Goal: Transaction & Acquisition: Subscribe to service/newsletter

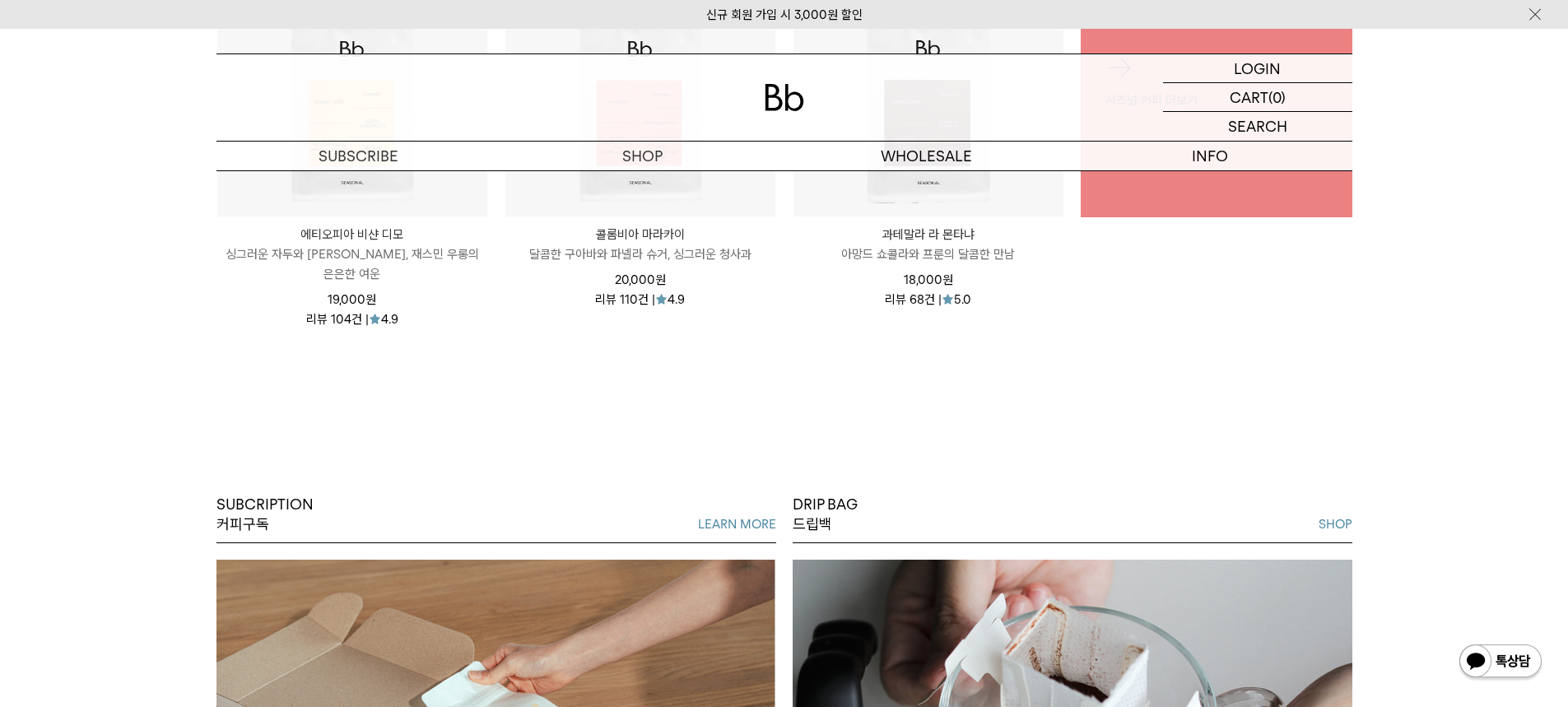
scroll to position [1152, 0]
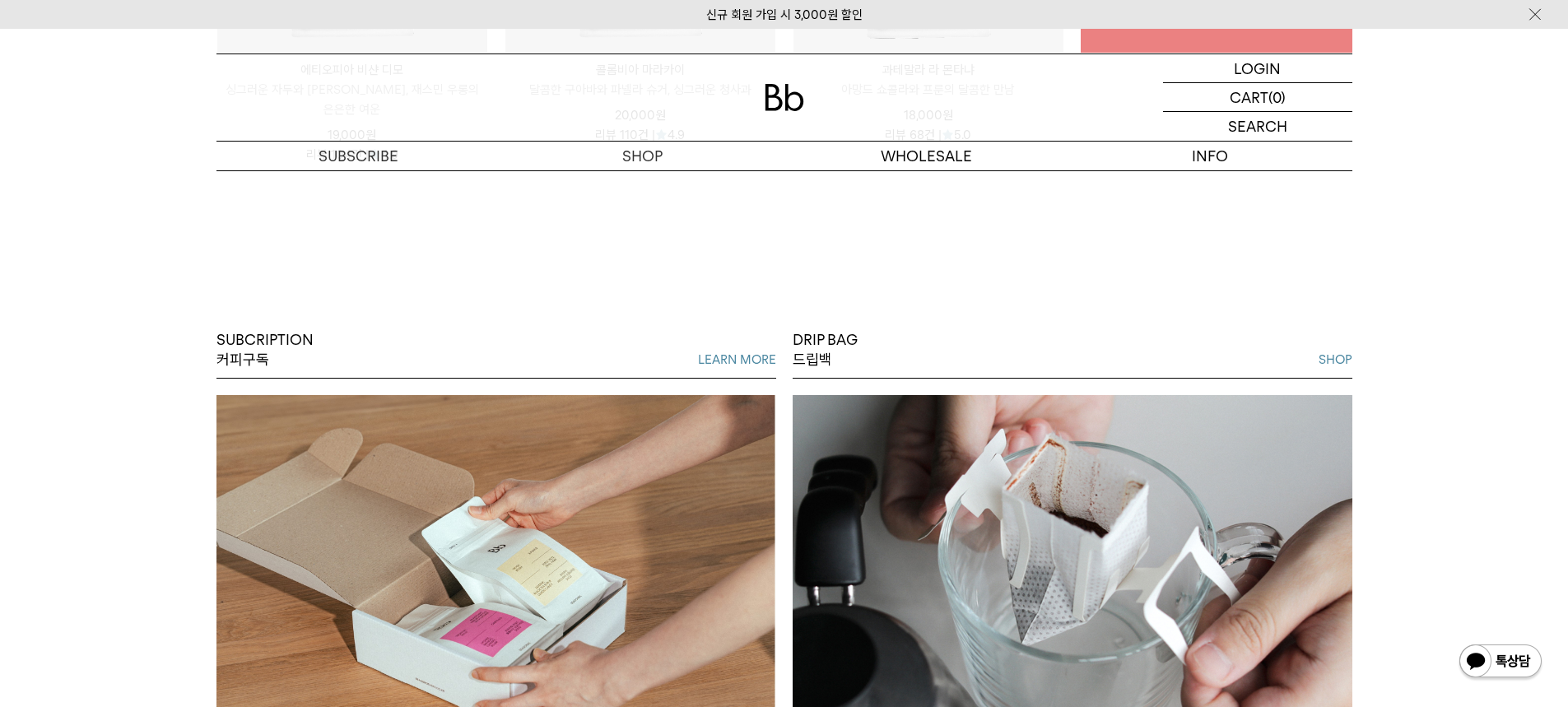
click at [733, 350] on link "LEARN MORE" at bounding box center [737, 359] width 78 height 20
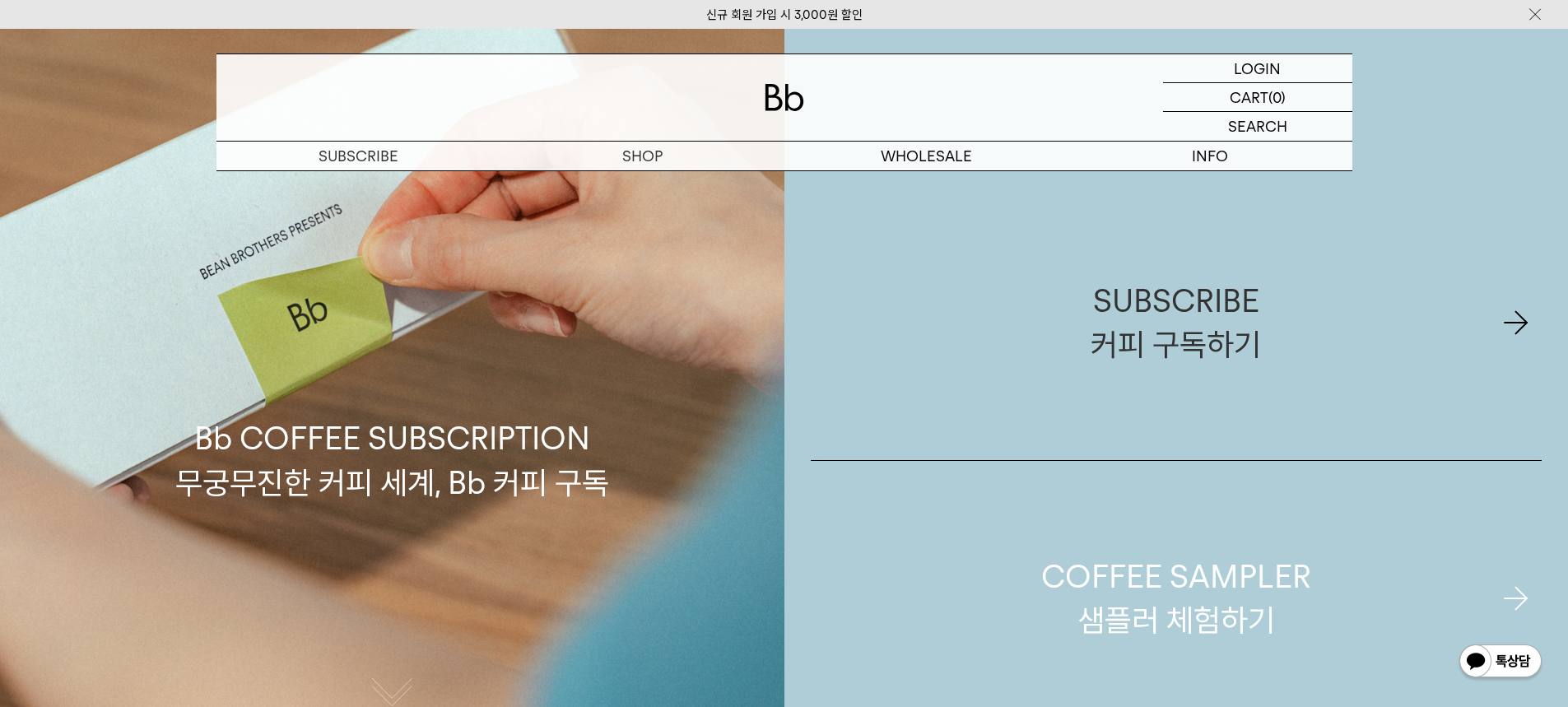
click at [1106, 576] on div "COFFEE SAMPLER 샘플러 체험하기" at bounding box center [1175, 597] width 269 height 87
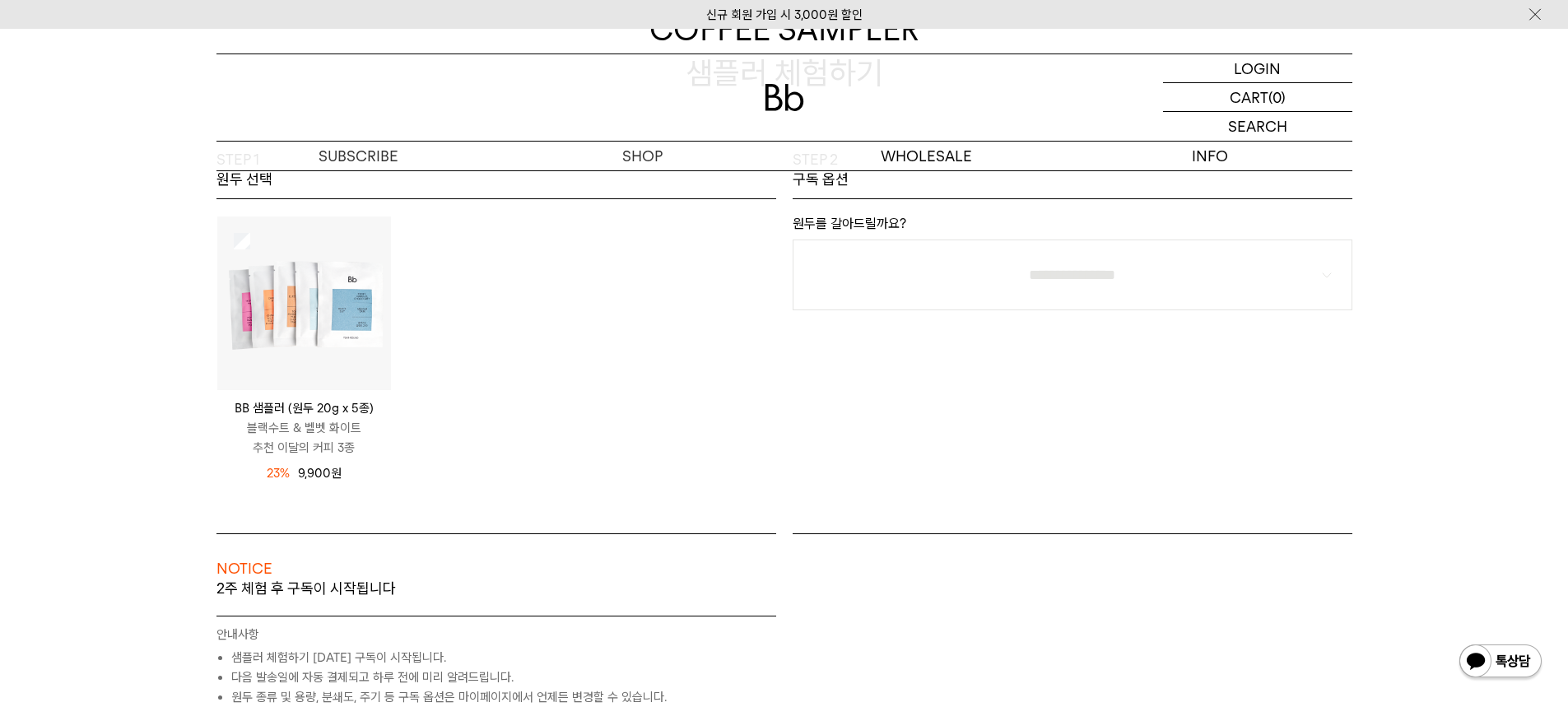
scroll to position [246, 0]
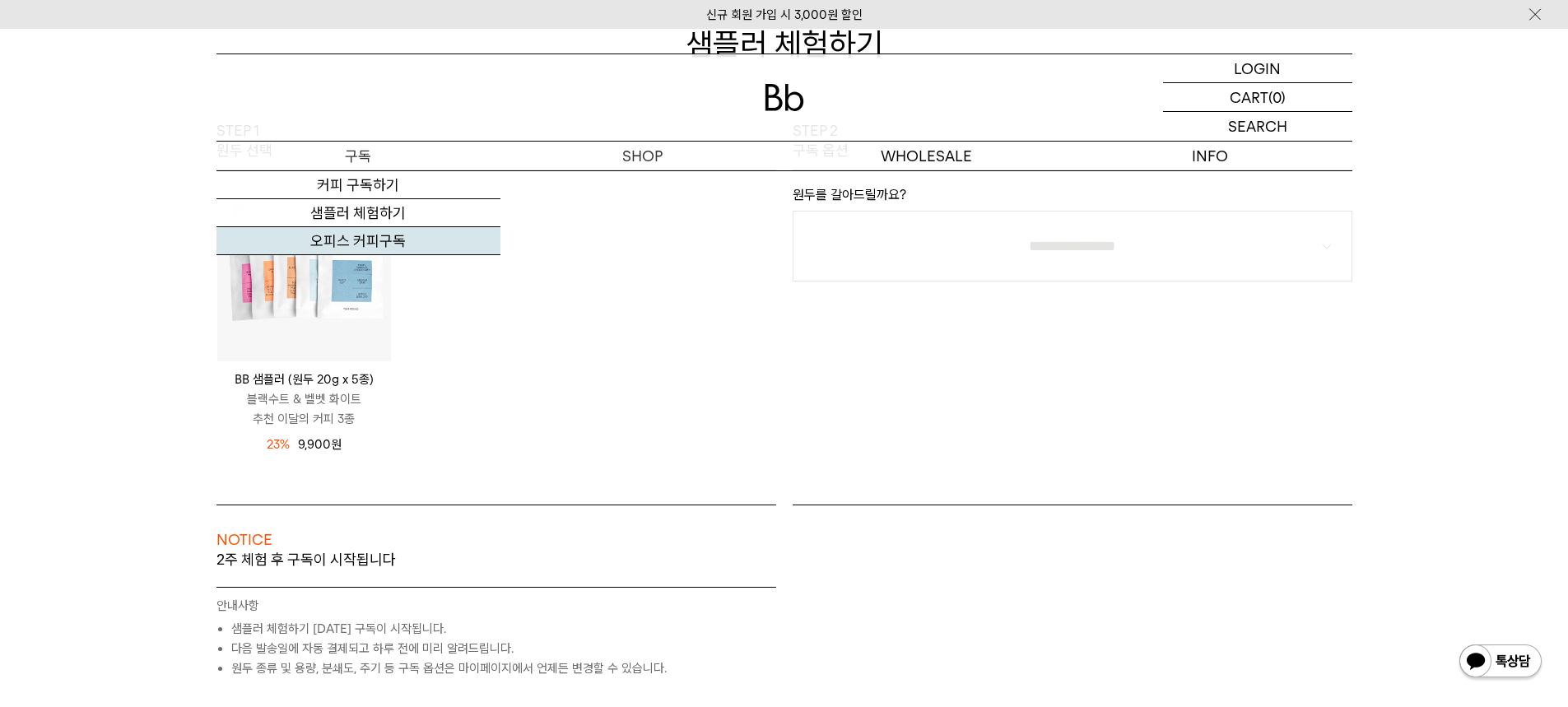
click at [364, 235] on link "오피스 커피구독" at bounding box center [358, 241] width 284 height 28
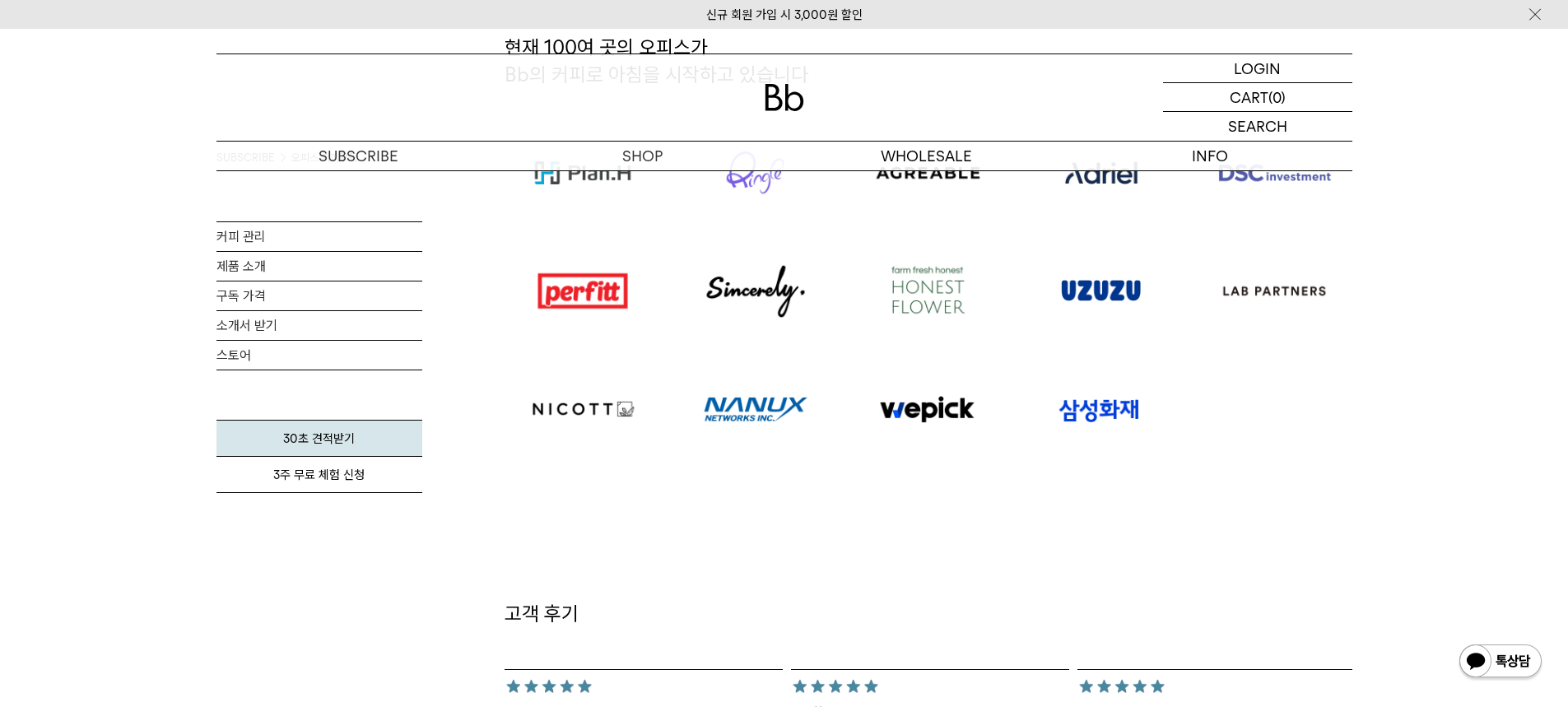
scroll to position [1152, 0]
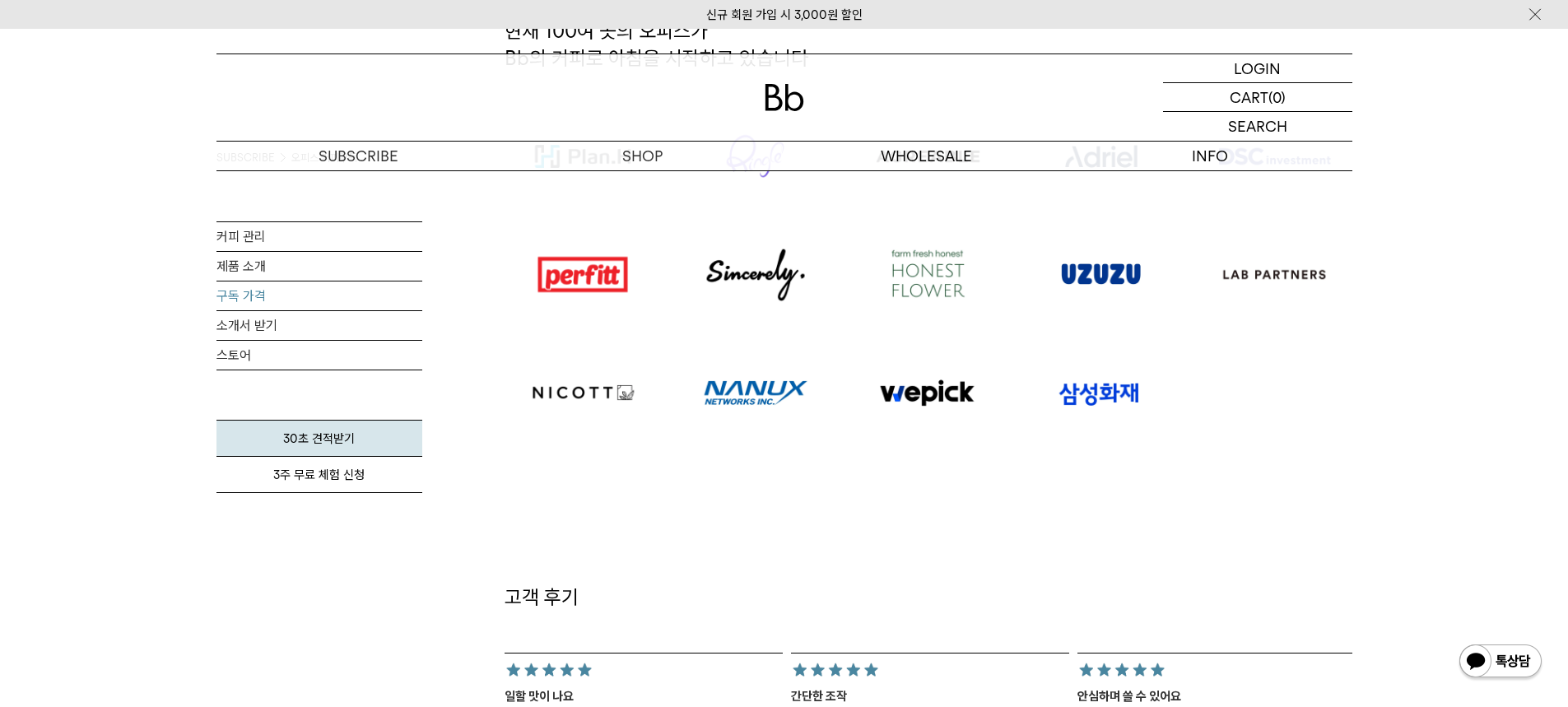
click at [247, 297] on link "구독 가격" at bounding box center [319, 296] width 205 height 29
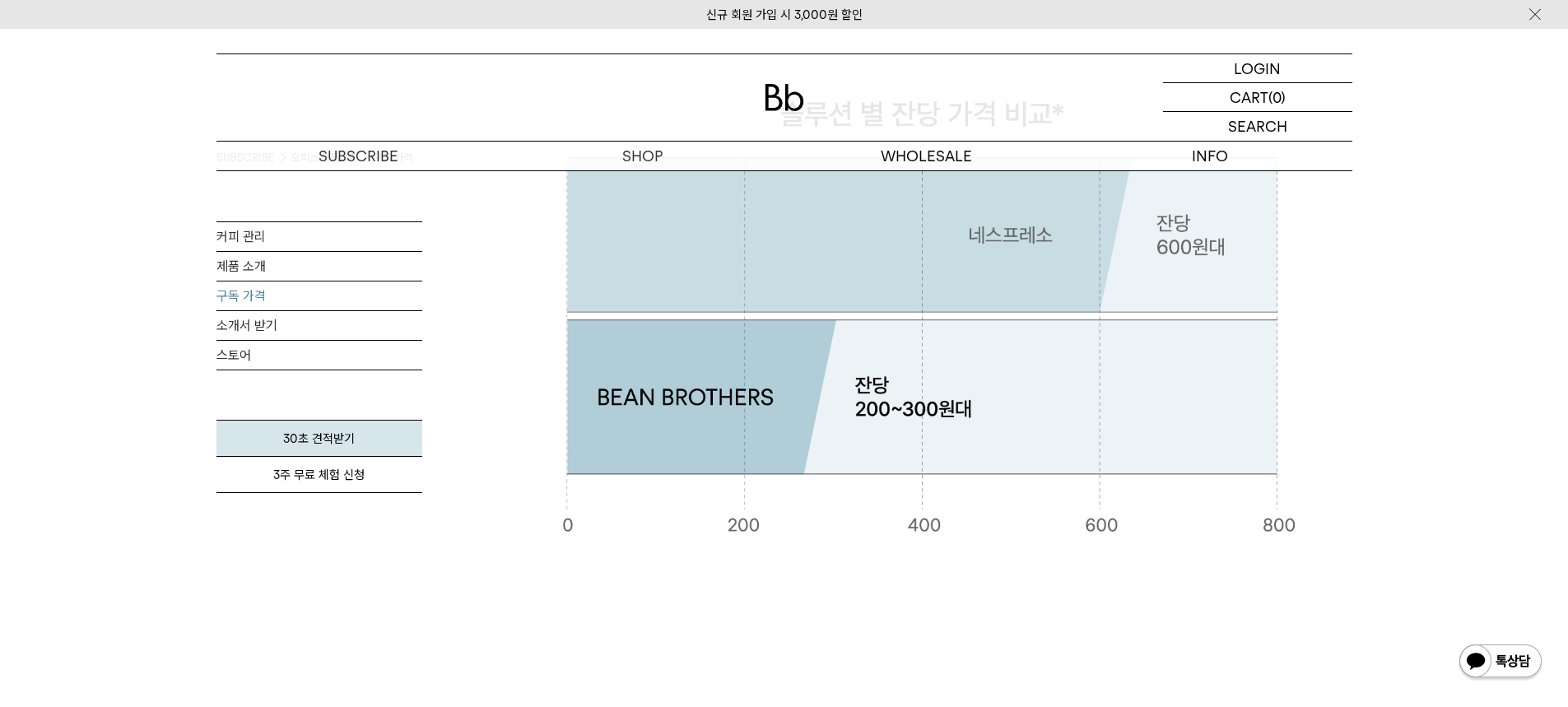
scroll to position [412, 0]
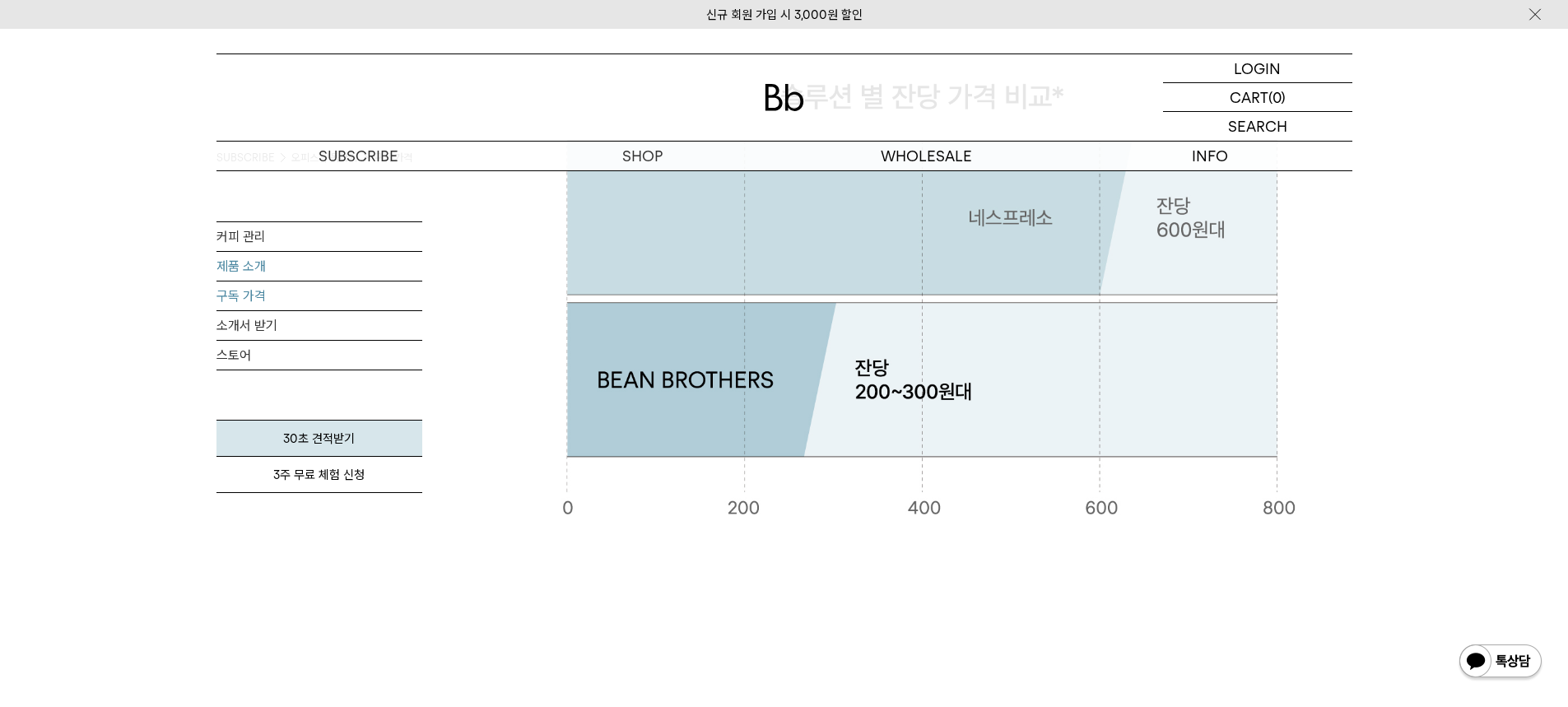
click at [252, 259] on link "제품 소개" at bounding box center [319, 267] width 205 height 29
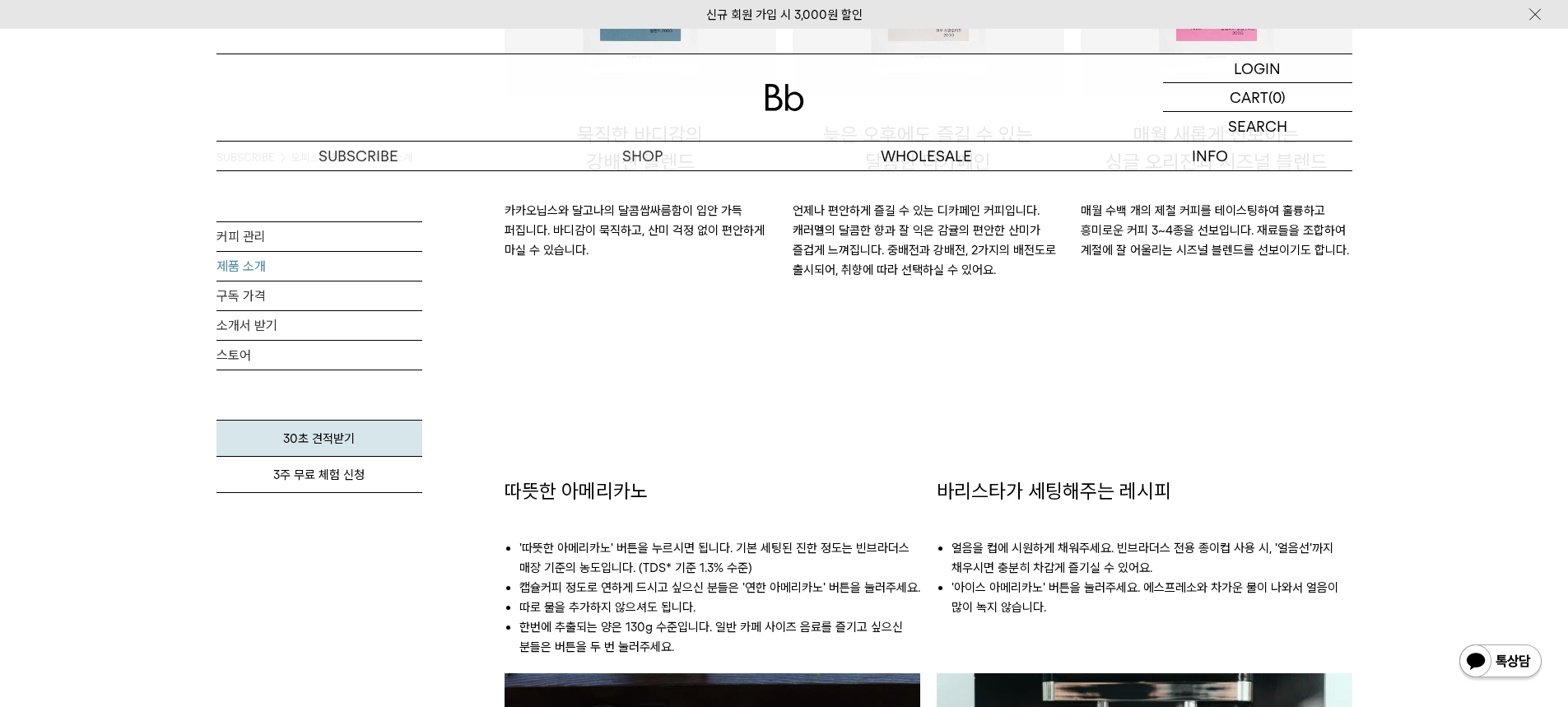
scroll to position [1234, 0]
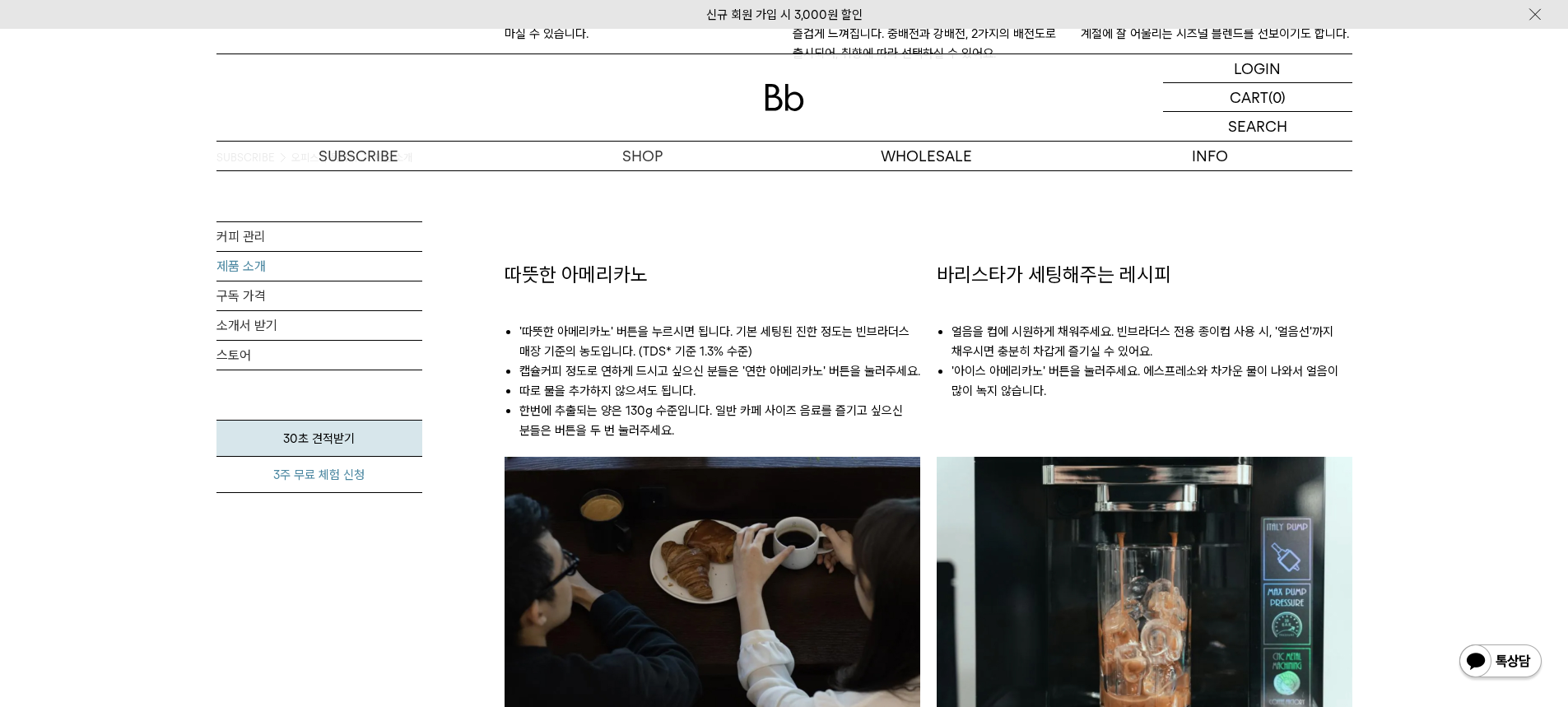
click at [330, 471] on link "3주 무료 체험 신청" at bounding box center [319, 475] width 205 height 36
click at [250, 295] on link "구독 가격" at bounding box center [319, 296] width 205 height 29
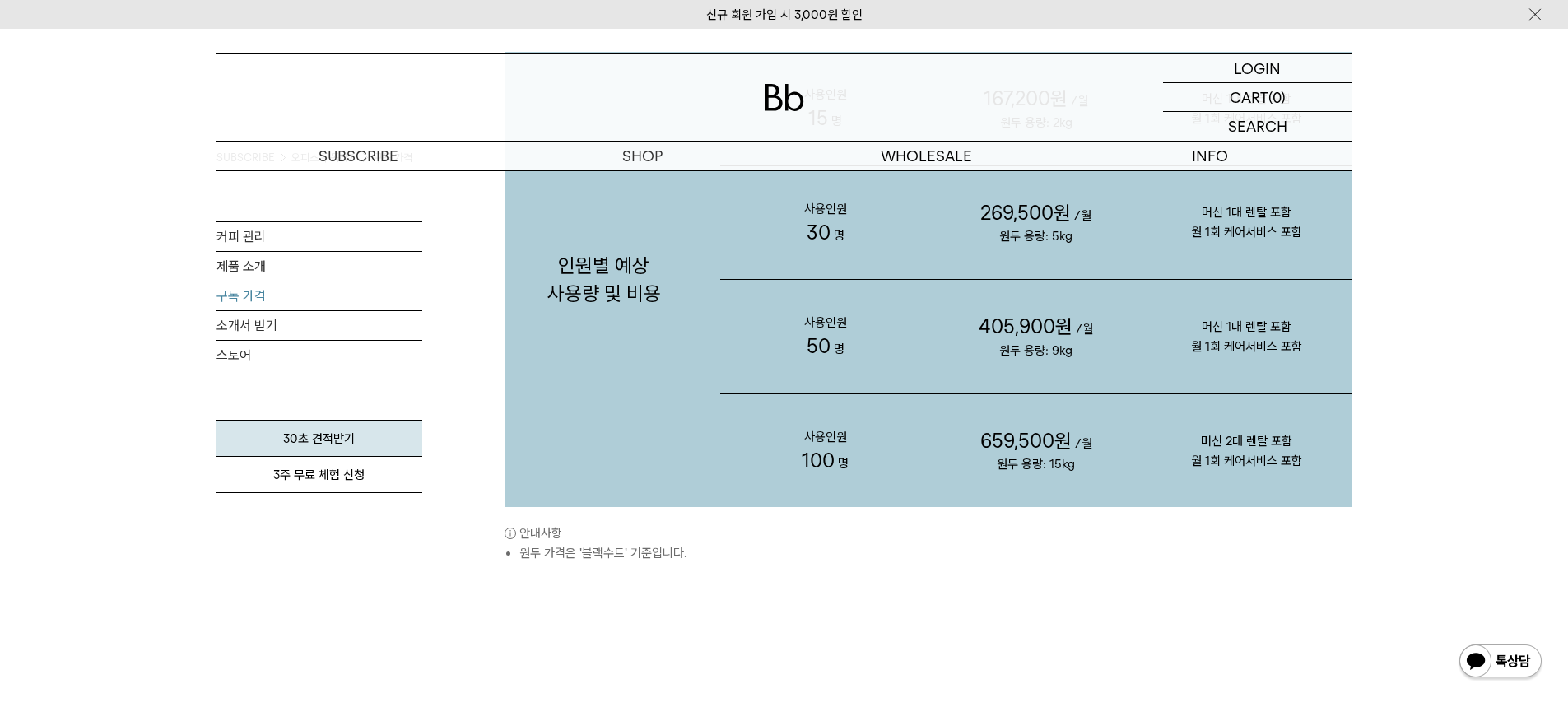
scroll to position [1810, 0]
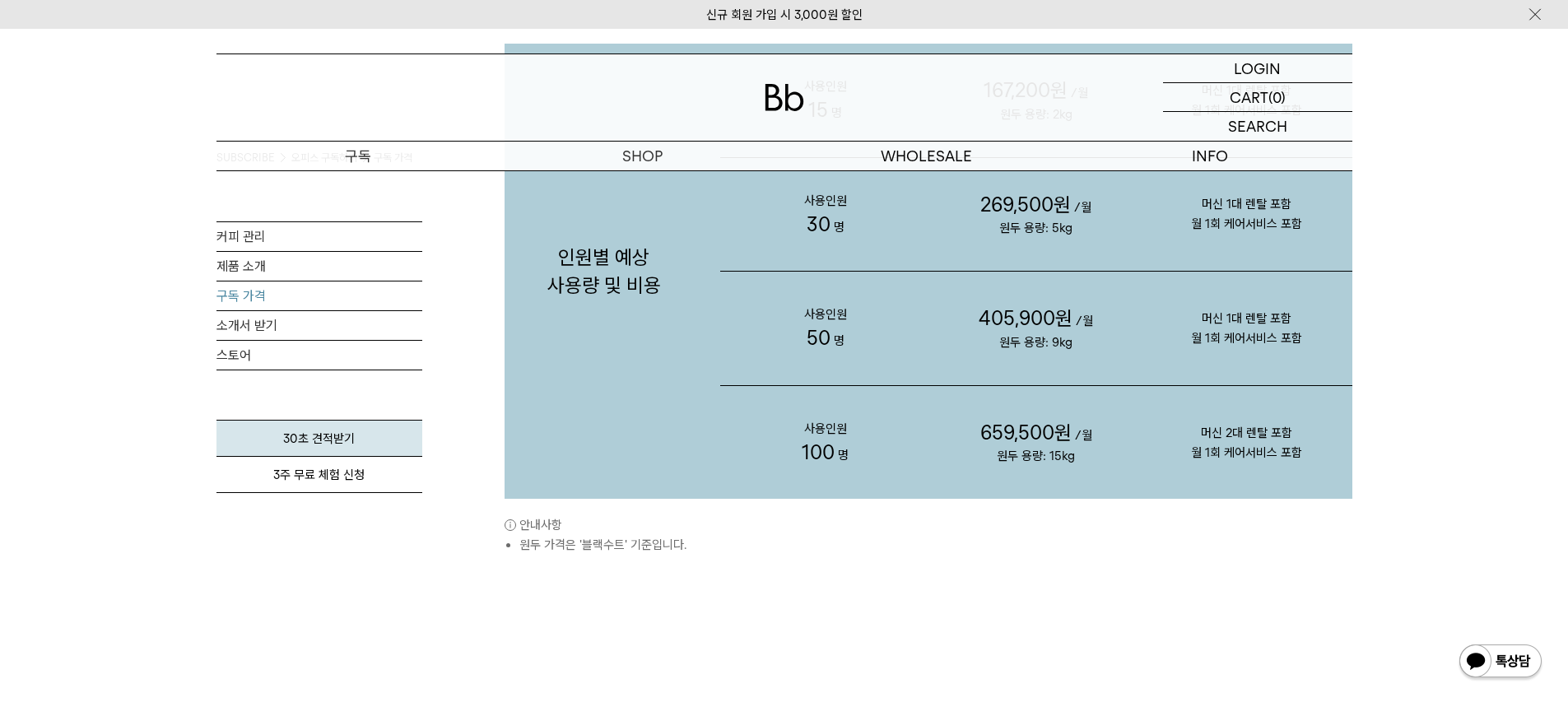
click at [354, 162] on p "구독" at bounding box center [358, 156] width 284 height 29
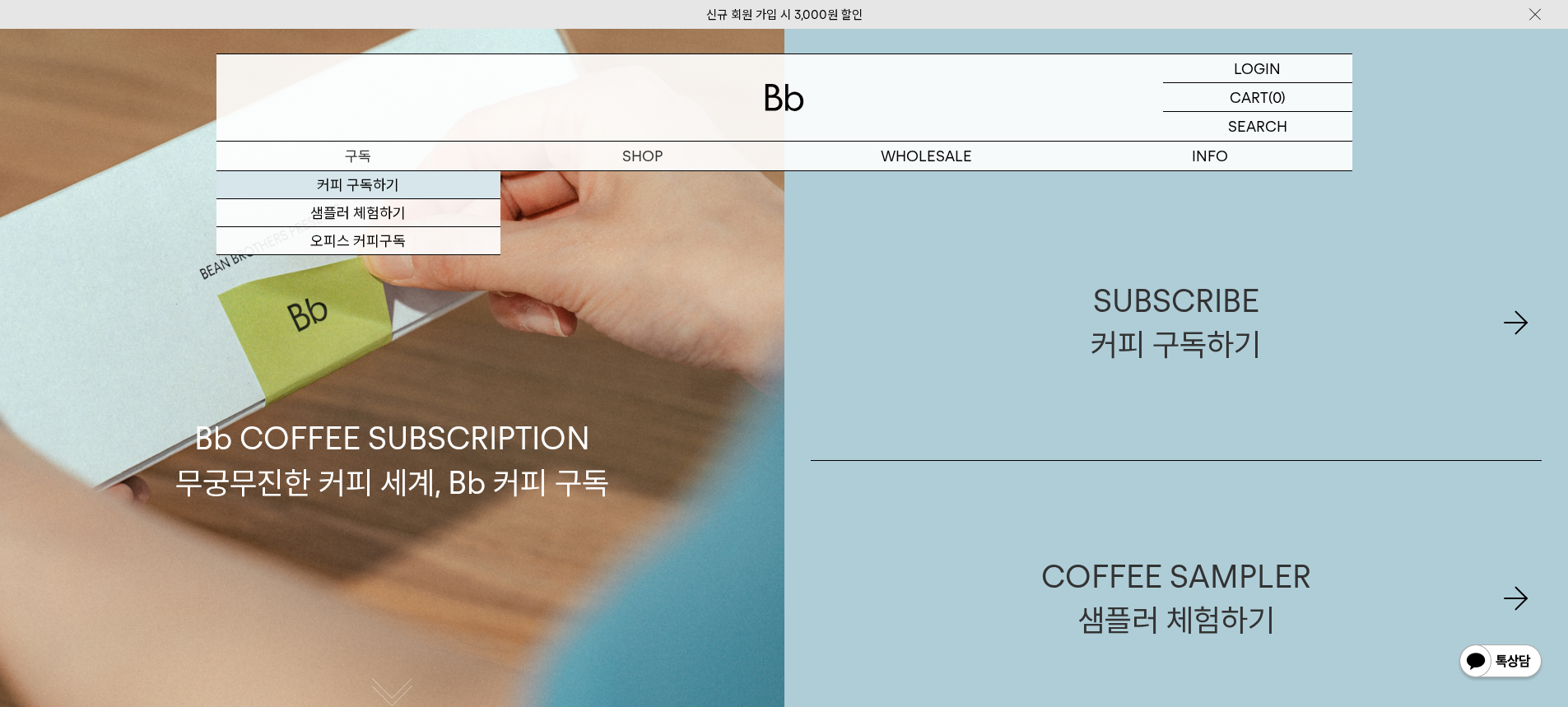
click at [352, 189] on link "커피 구독하기" at bounding box center [358, 184] width 284 height 28
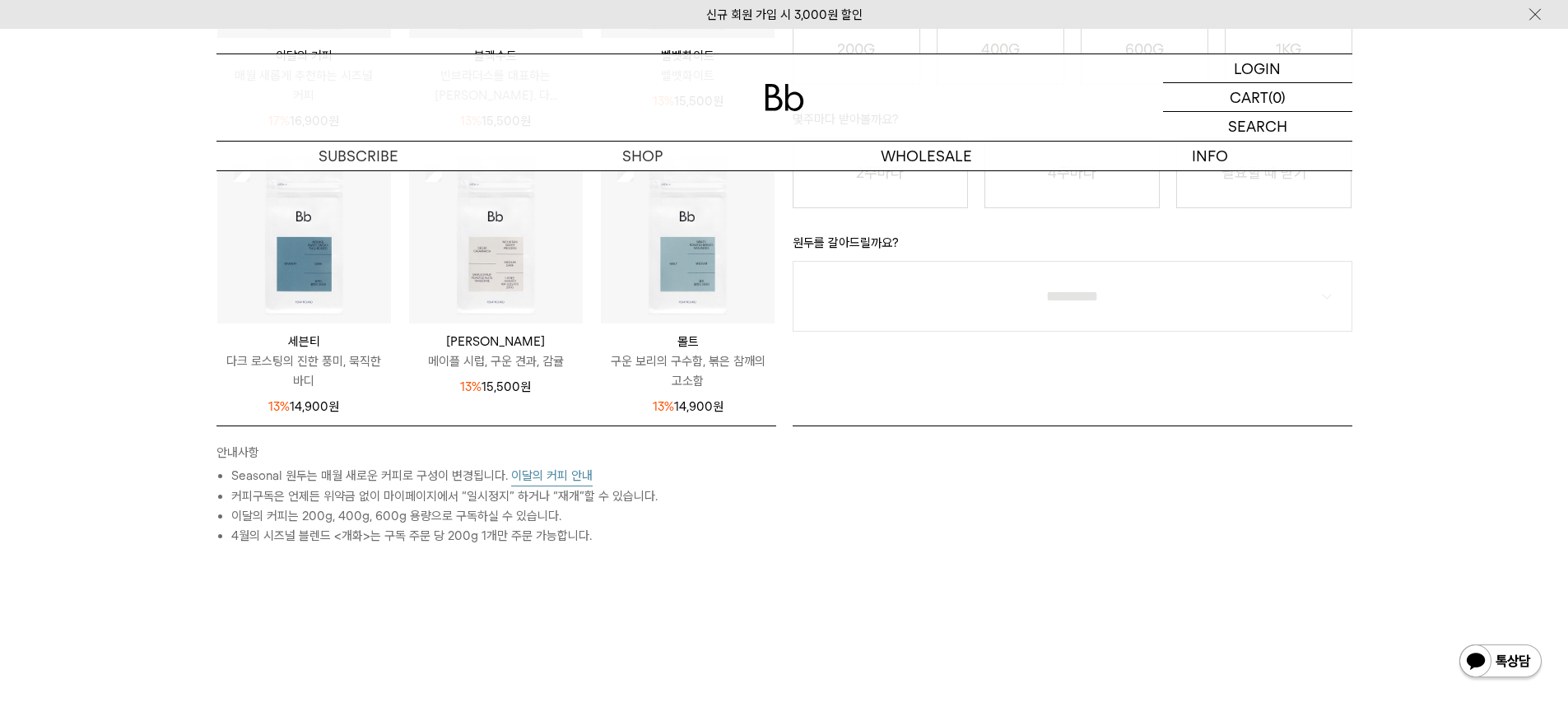
scroll to position [494, 0]
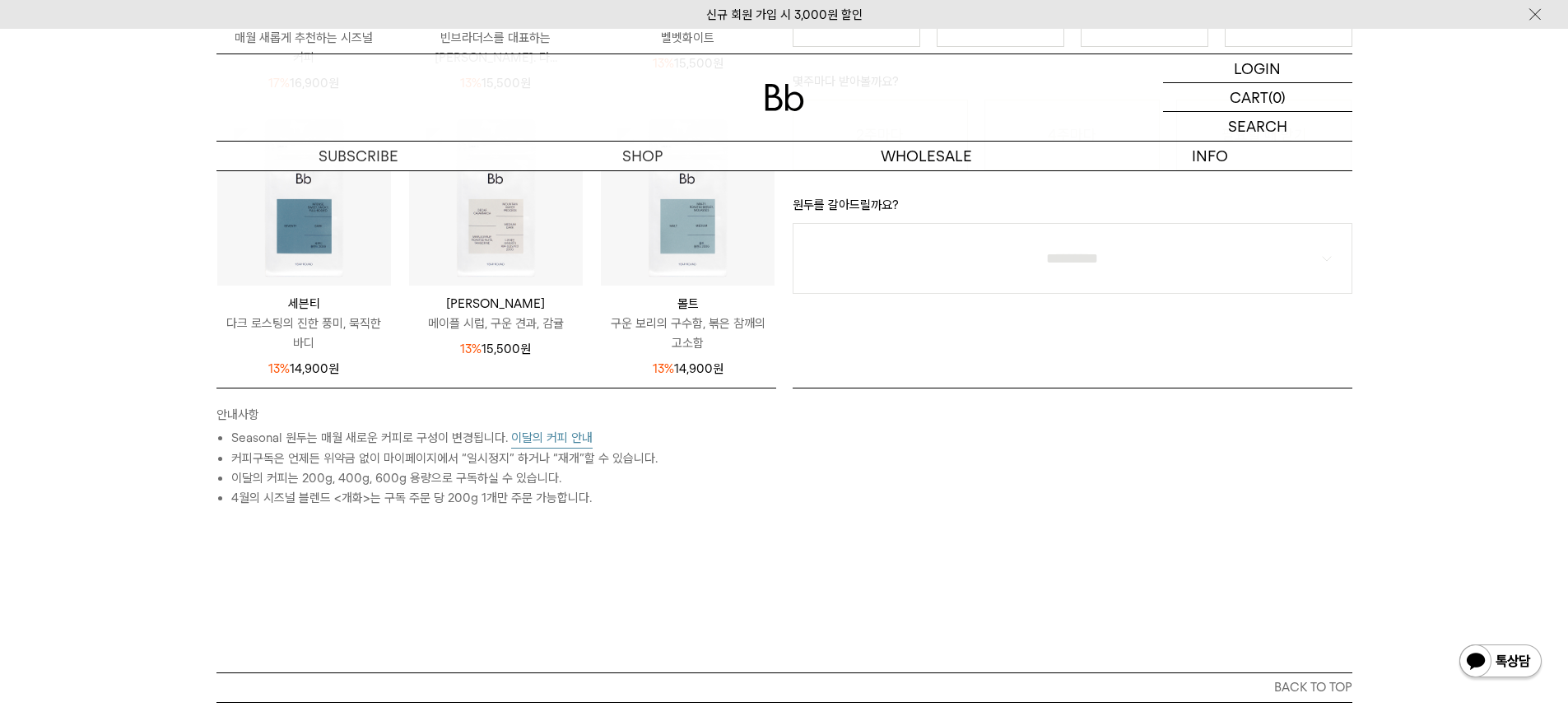
click at [548, 439] on button "이달의 커피 안내" at bounding box center [551, 439] width 81 height 21
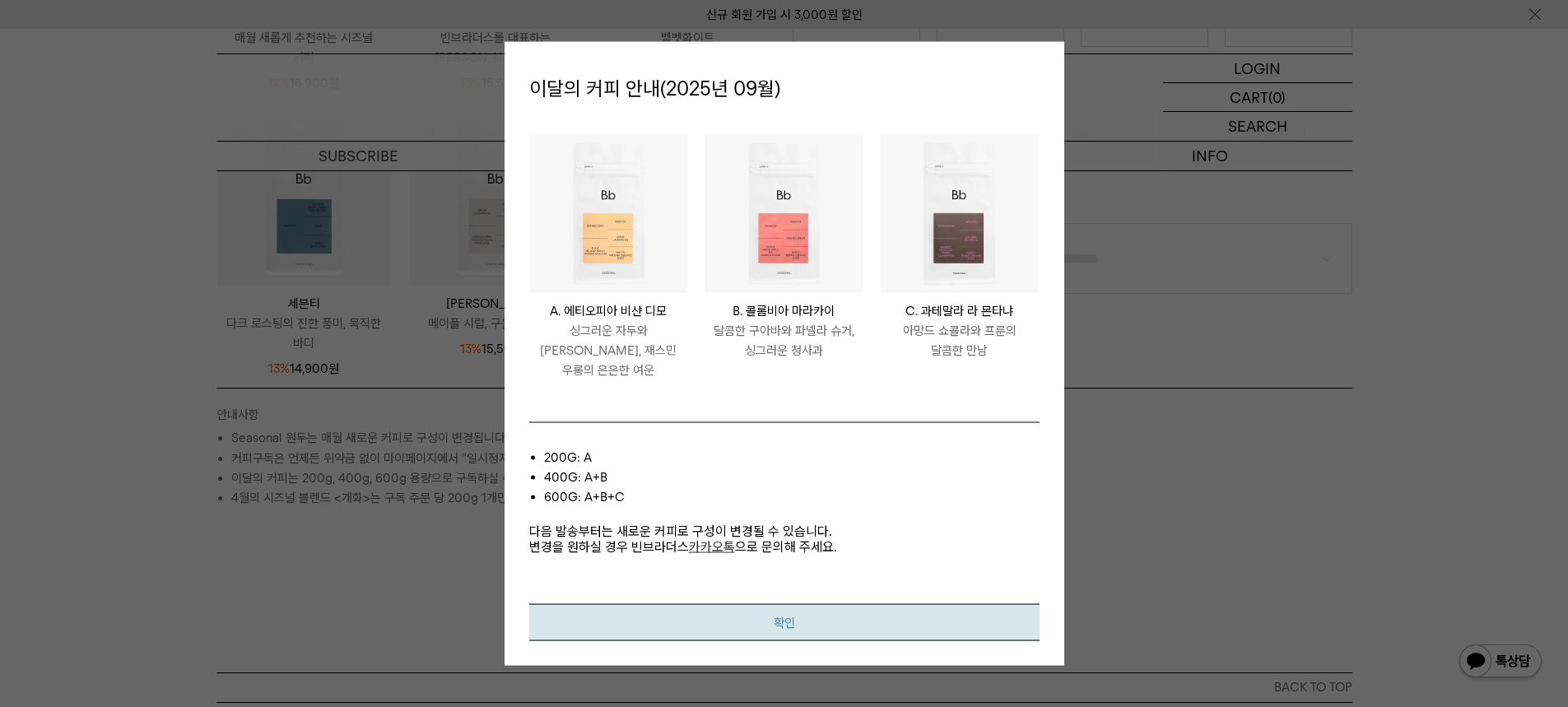
click at [801, 619] on button "확인" at bounding box center [784, 622] width 510 height 37
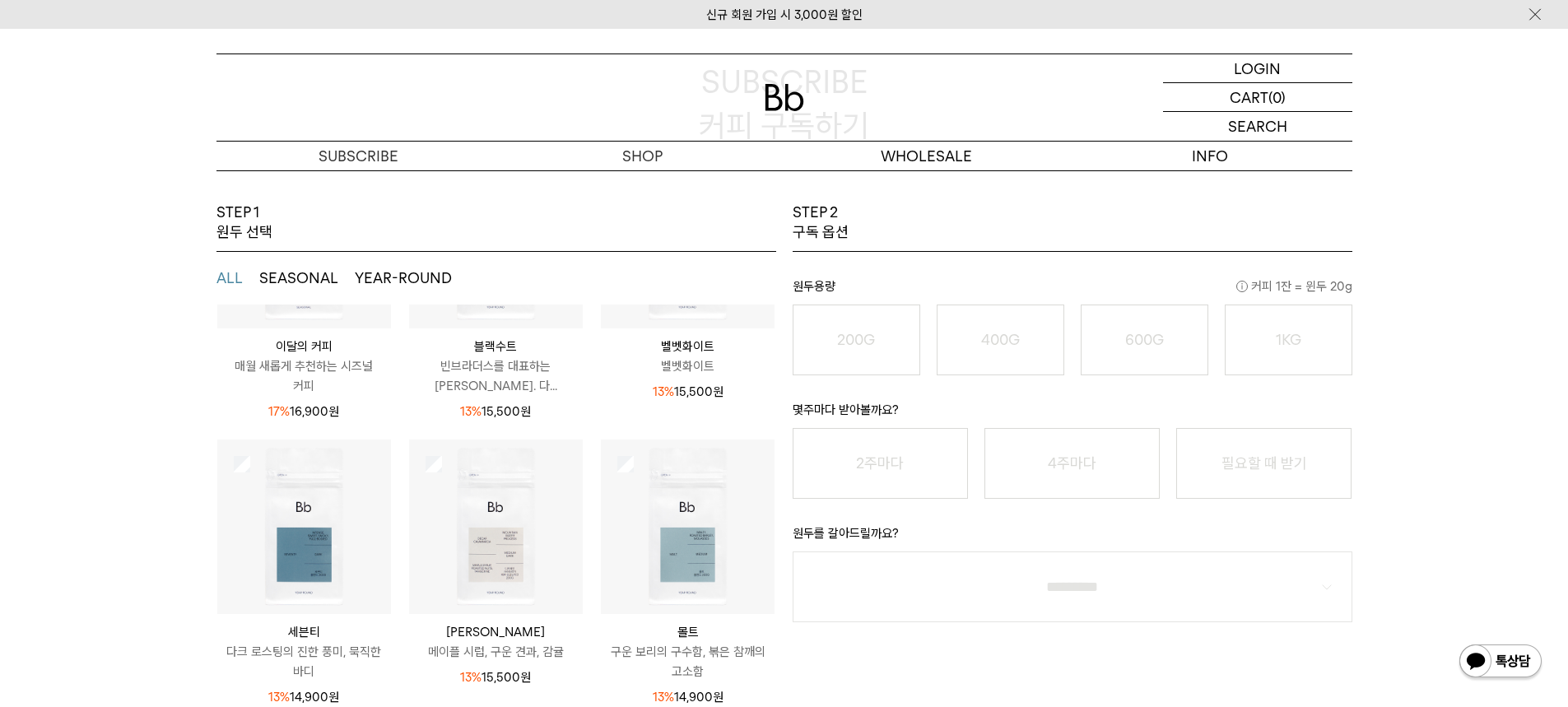
scroll to position [164, 0]
click at [306, 281] on button "SEASONAL" at bounding box center [298, 279] width 79 height 20
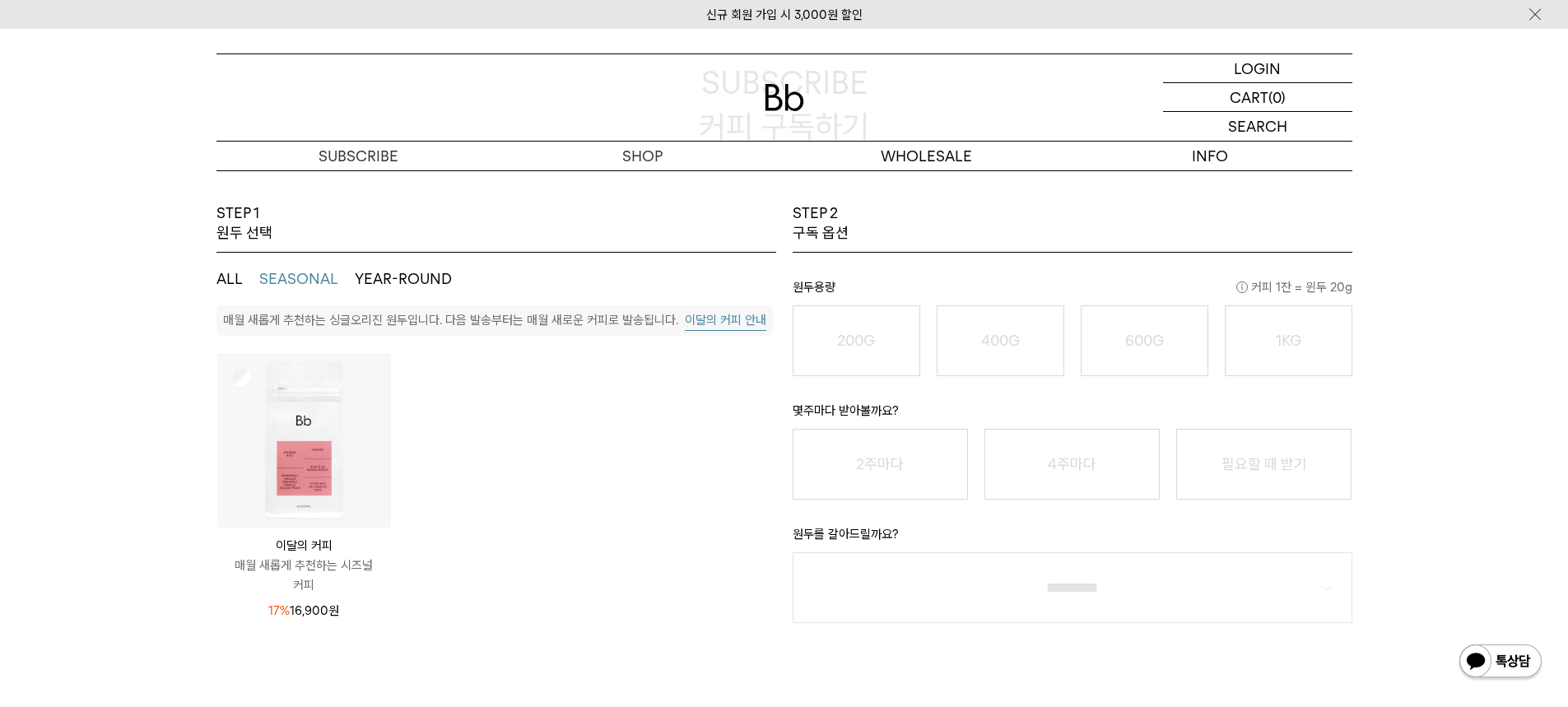
scroll to position [0, 0]
click at [386, 279] on button "YEAR-ROUND" at bounding box center [403, 279] width 97 height 20
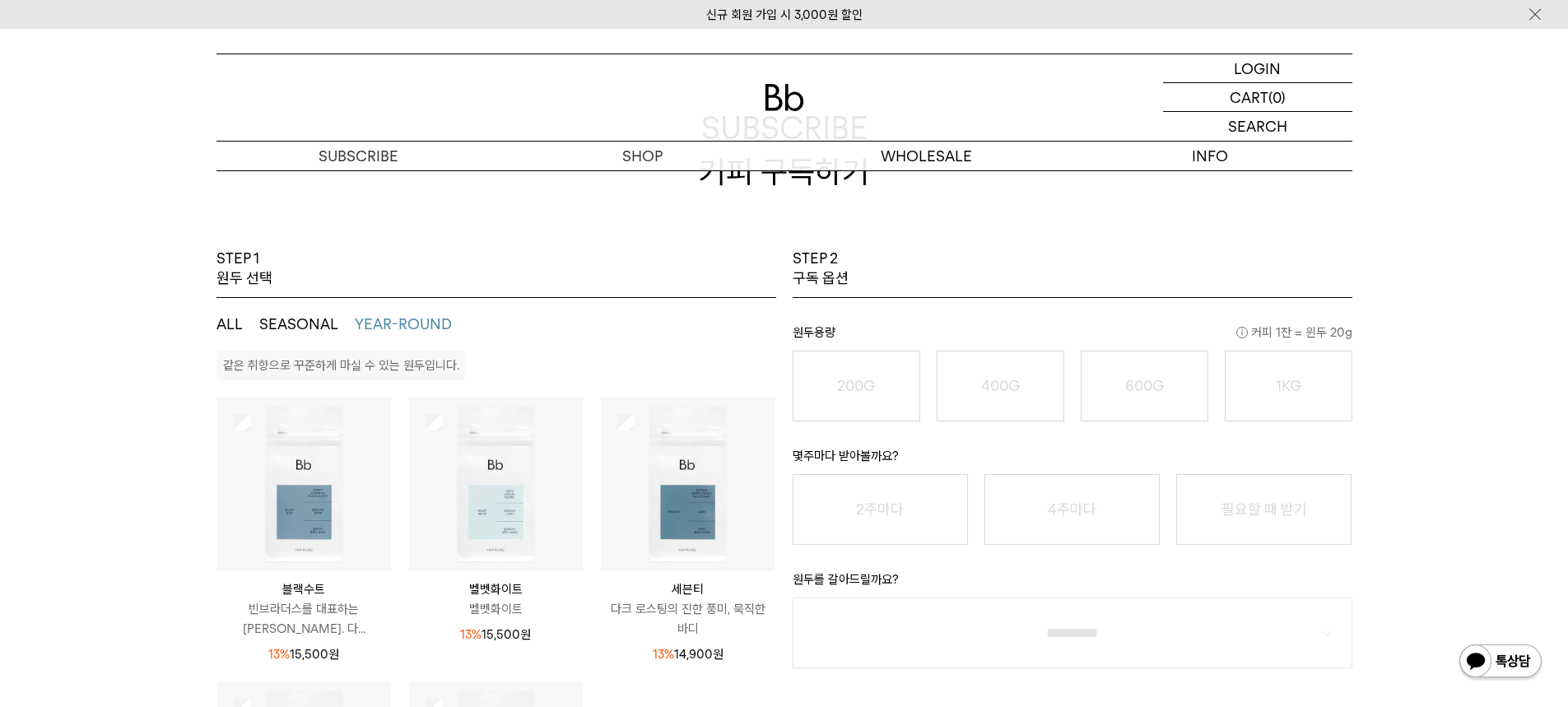
scroll to position [82, 0]
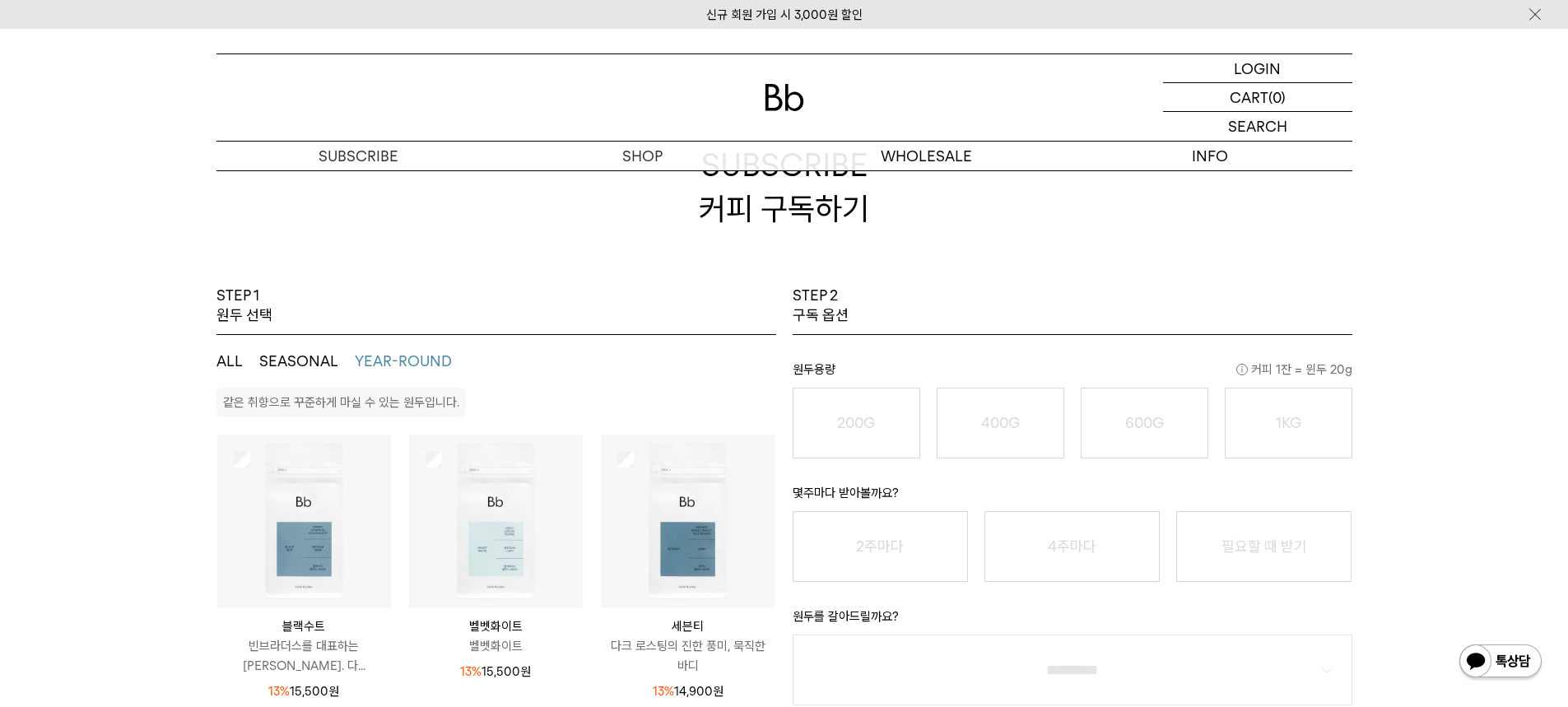
click at [305, 353] on button "SEASONAL" at bounding box center [298, 361] width 79 height 20
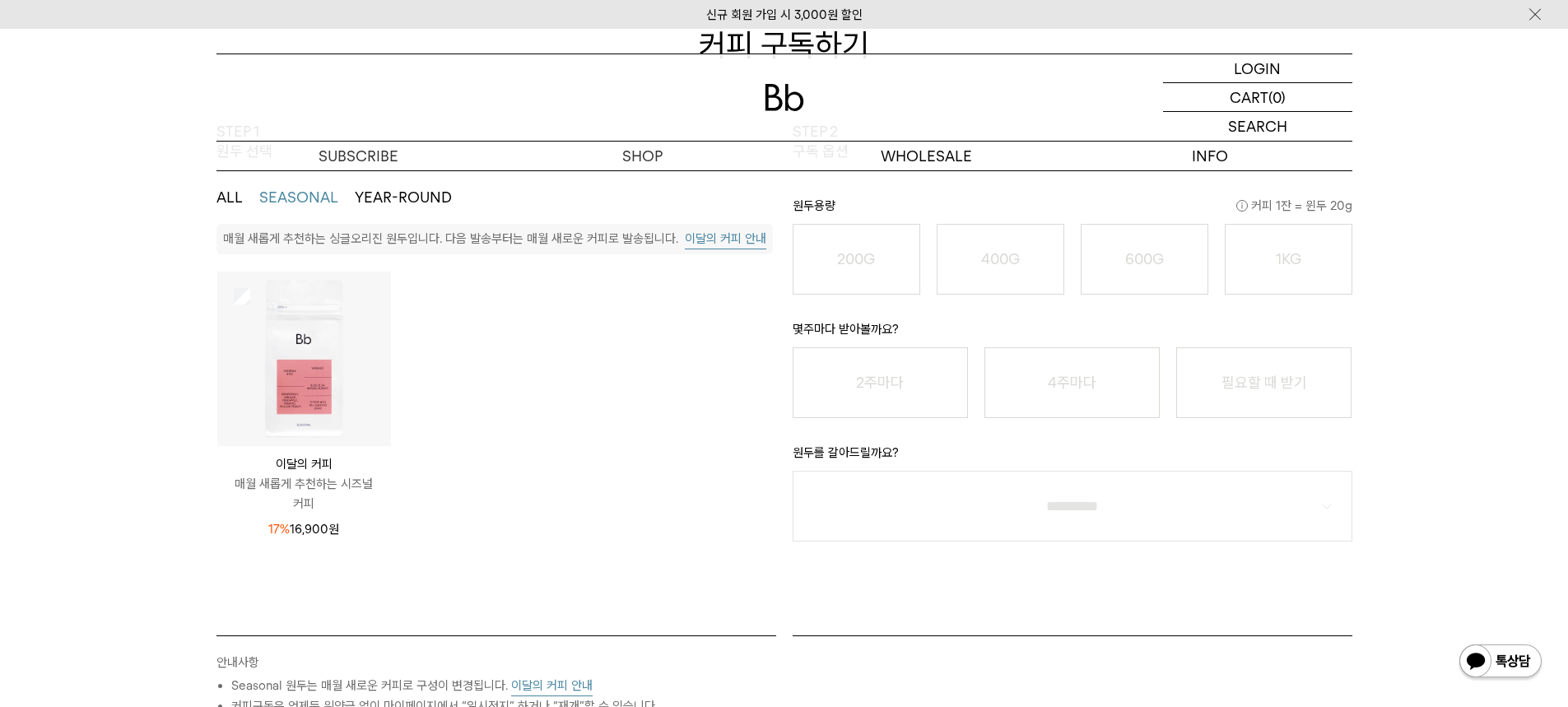
scroll to position [246, 0]
click at [231, 299] on img at bounding box center [304, 357] width 174 height 174
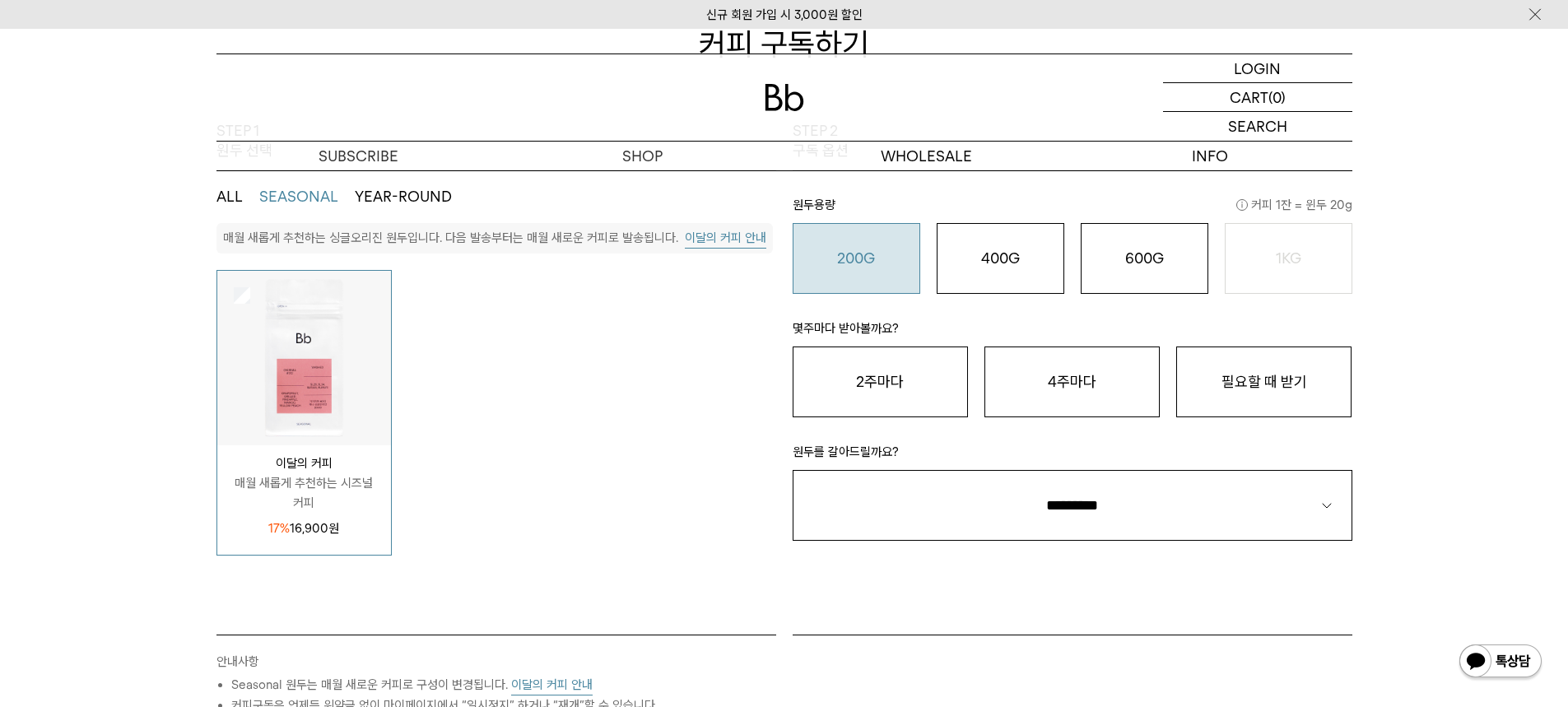
click at [863, 267] on div "200G 16,900 원" at bounding box center [856, 258] width 110 height 20
click at [1282, 377] on button "필요할 때 받기" at bounding box center [1263, 382] width 175 height 71
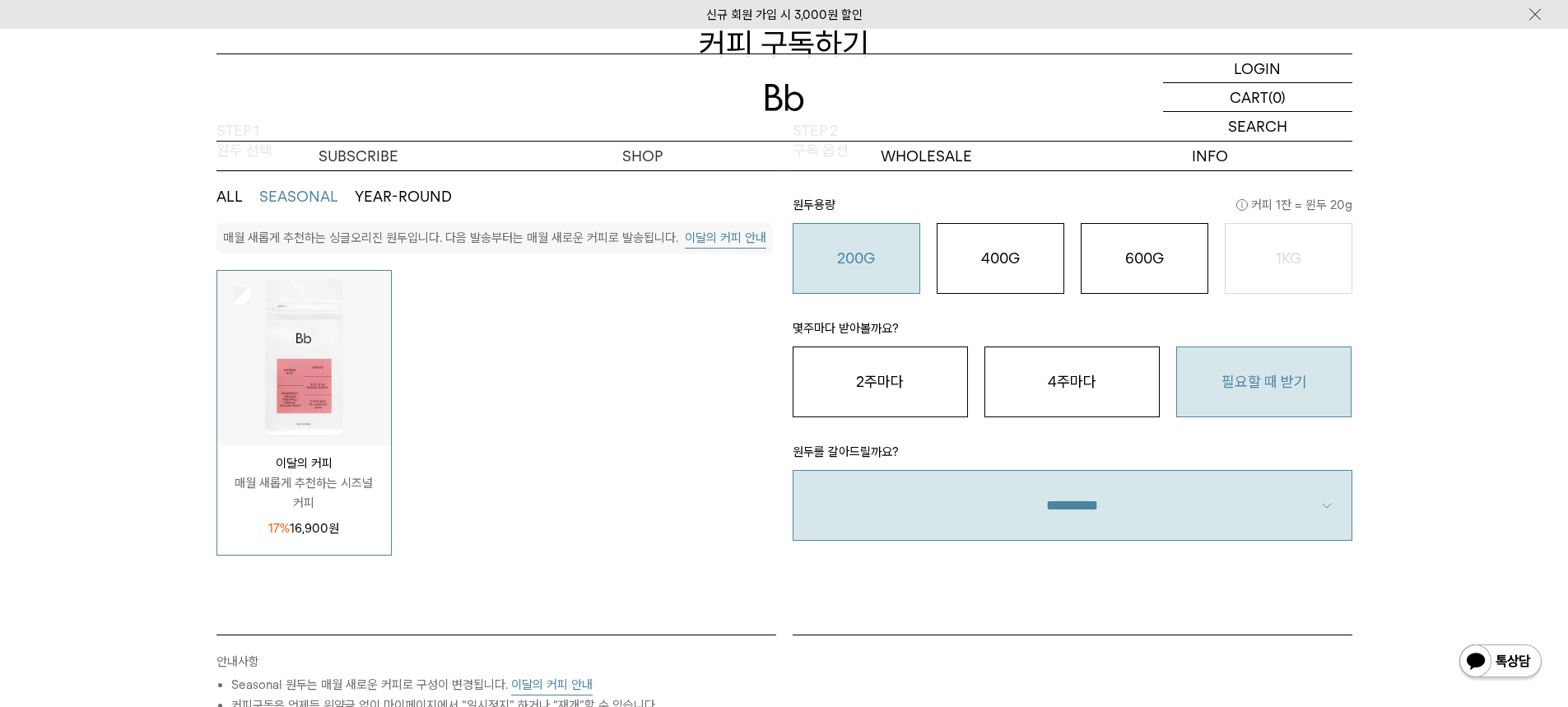
click at [1142, 500] on select "**********" at bounding box center [1072, 505] width 560 height 71
select select "**"
click at [792, 470] on select "**********" at bounding box center [1072, 505] width 560 height 71
click at [1415, 537] on div "STEP 1 원두 선택 ALL SEASONAL YEAR-ROUND SEASONAL은 매월 새롭게 추천하는 싱글오리진 원두, YEAR-ROUND…" at bounding box center [784, 607] width 1568 height 972
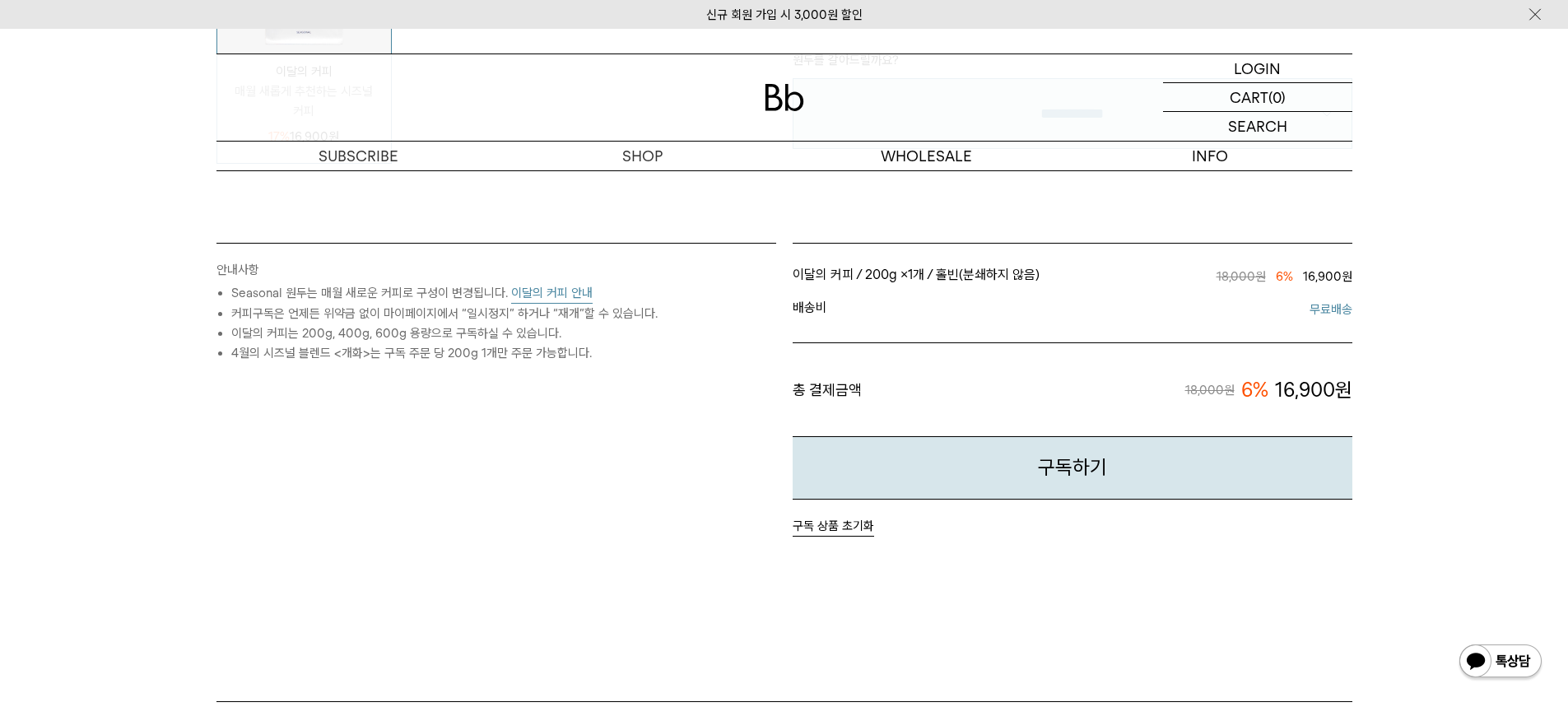
scroll to position [658, 0]
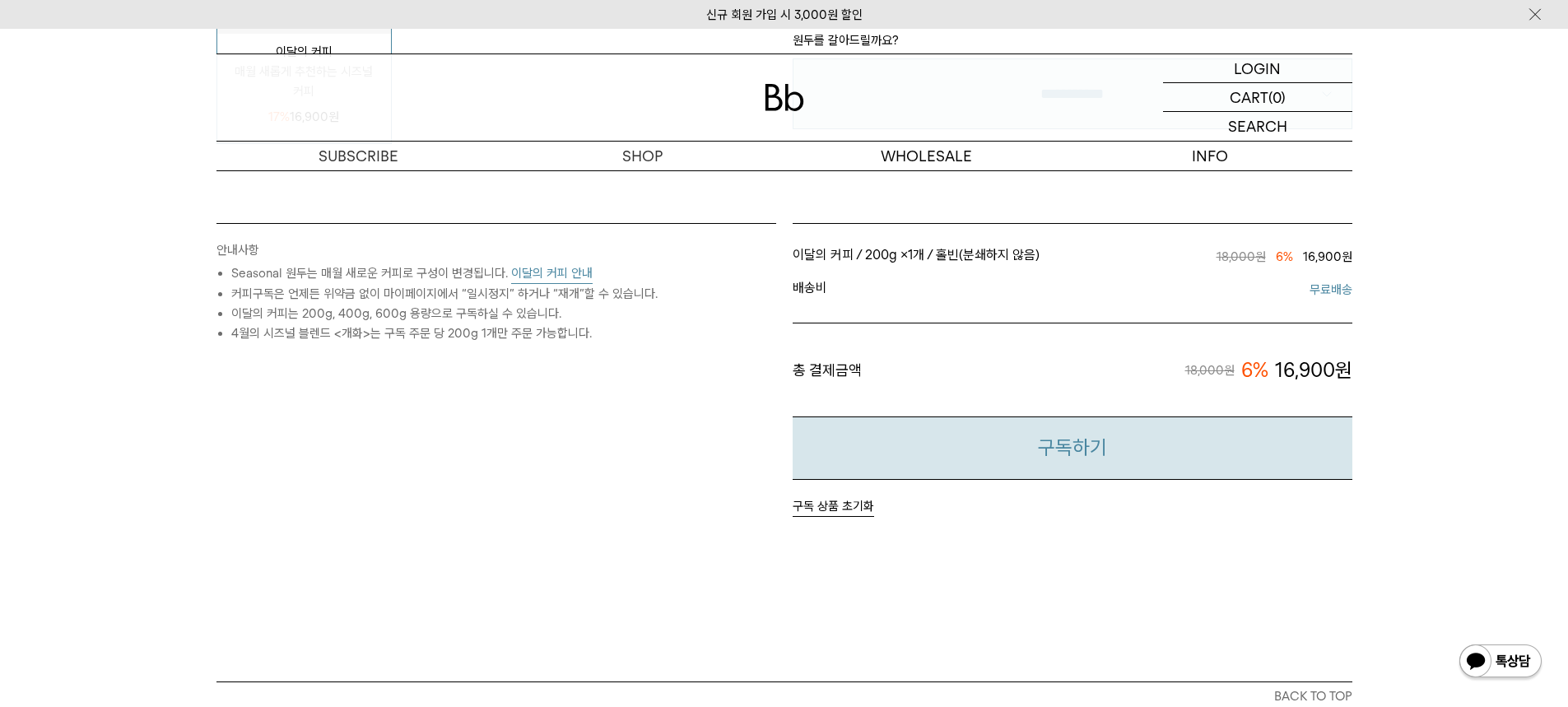
click at [1068, 448] on button "구독하기" at bounding box center [1072, 448] width 560 height 63
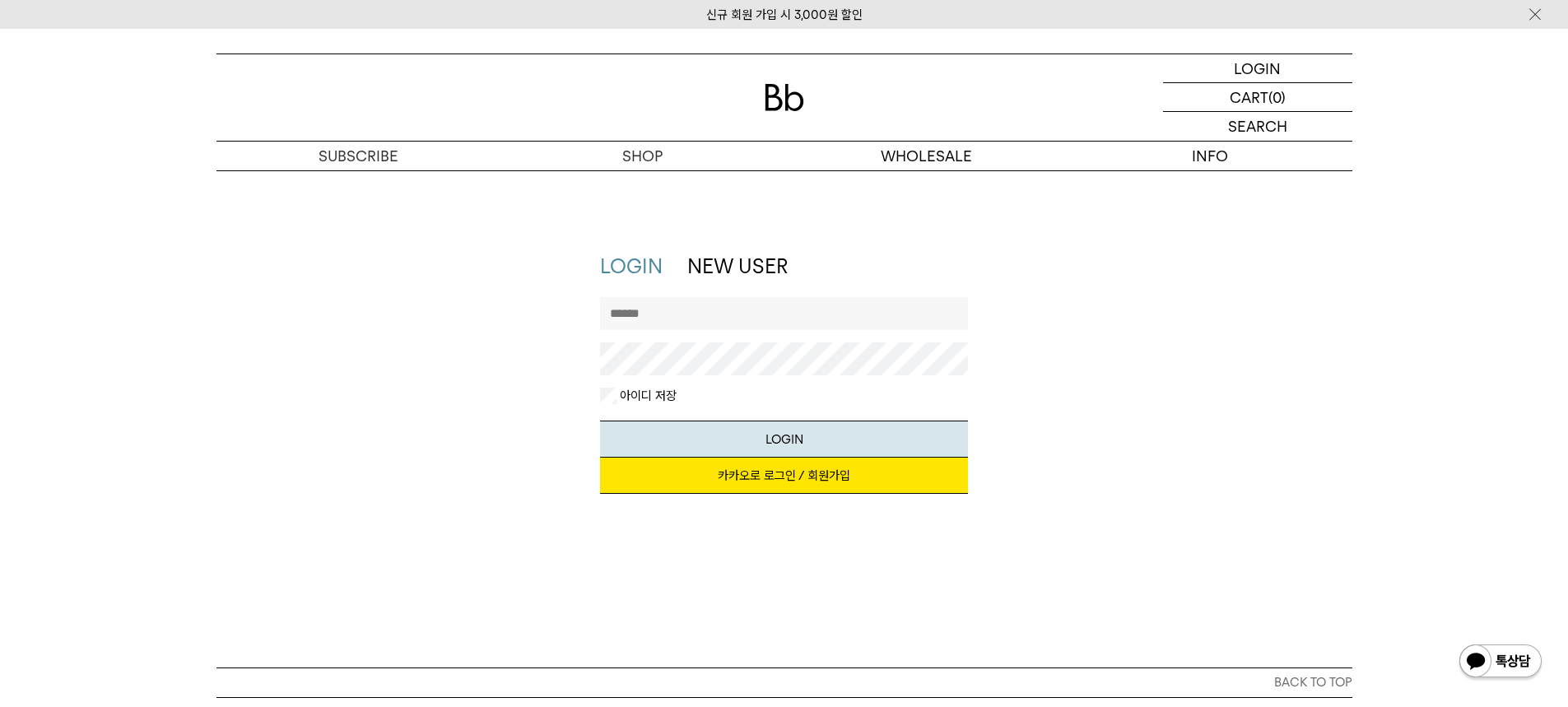
click at [773, 15] on link "신규 회원 가입 시 3,000원 할인" at bounding box center [784, 15] width 157 height 15
